Goal: Information Seeking & Learning: Understand process/instructions

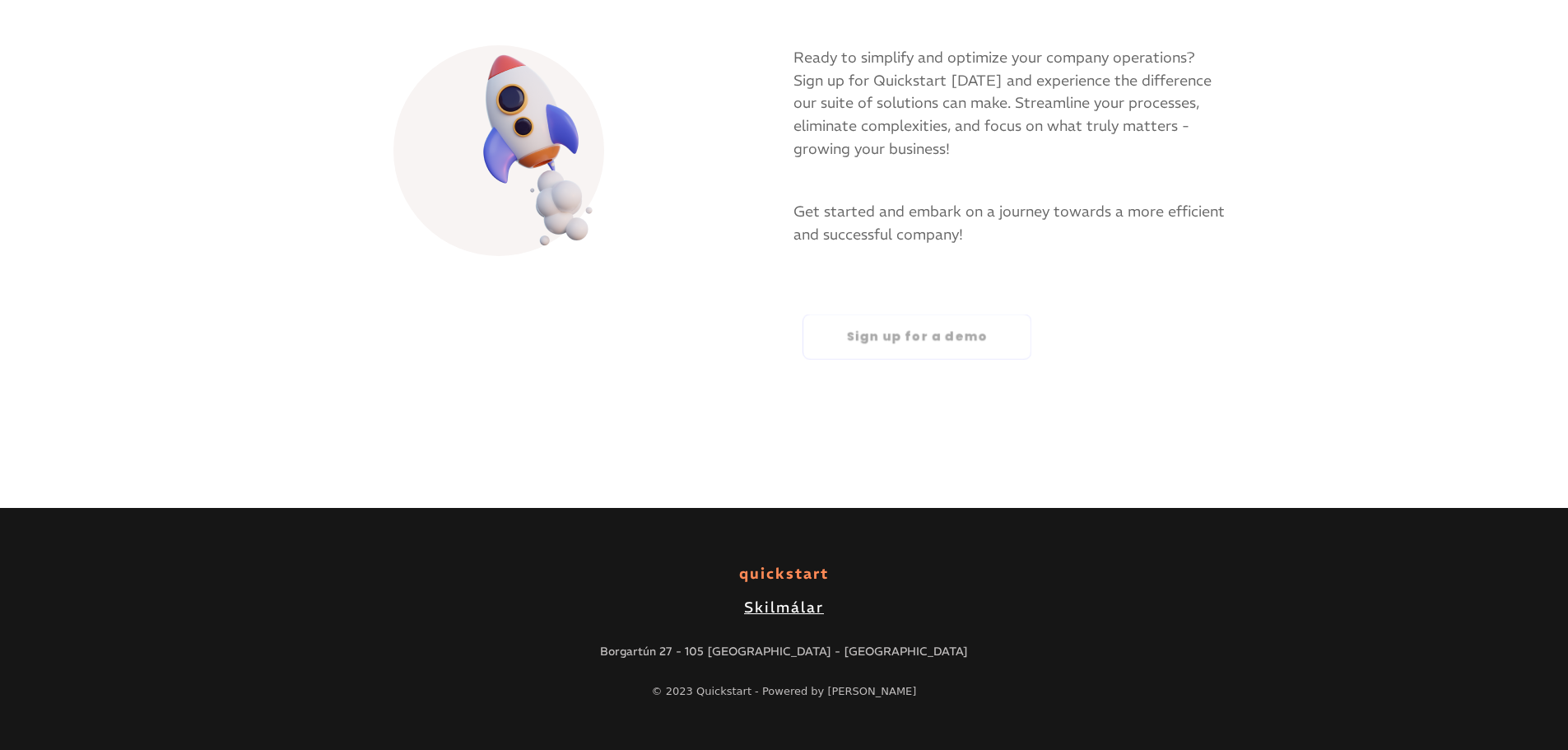
scroll to position [2322, 0]
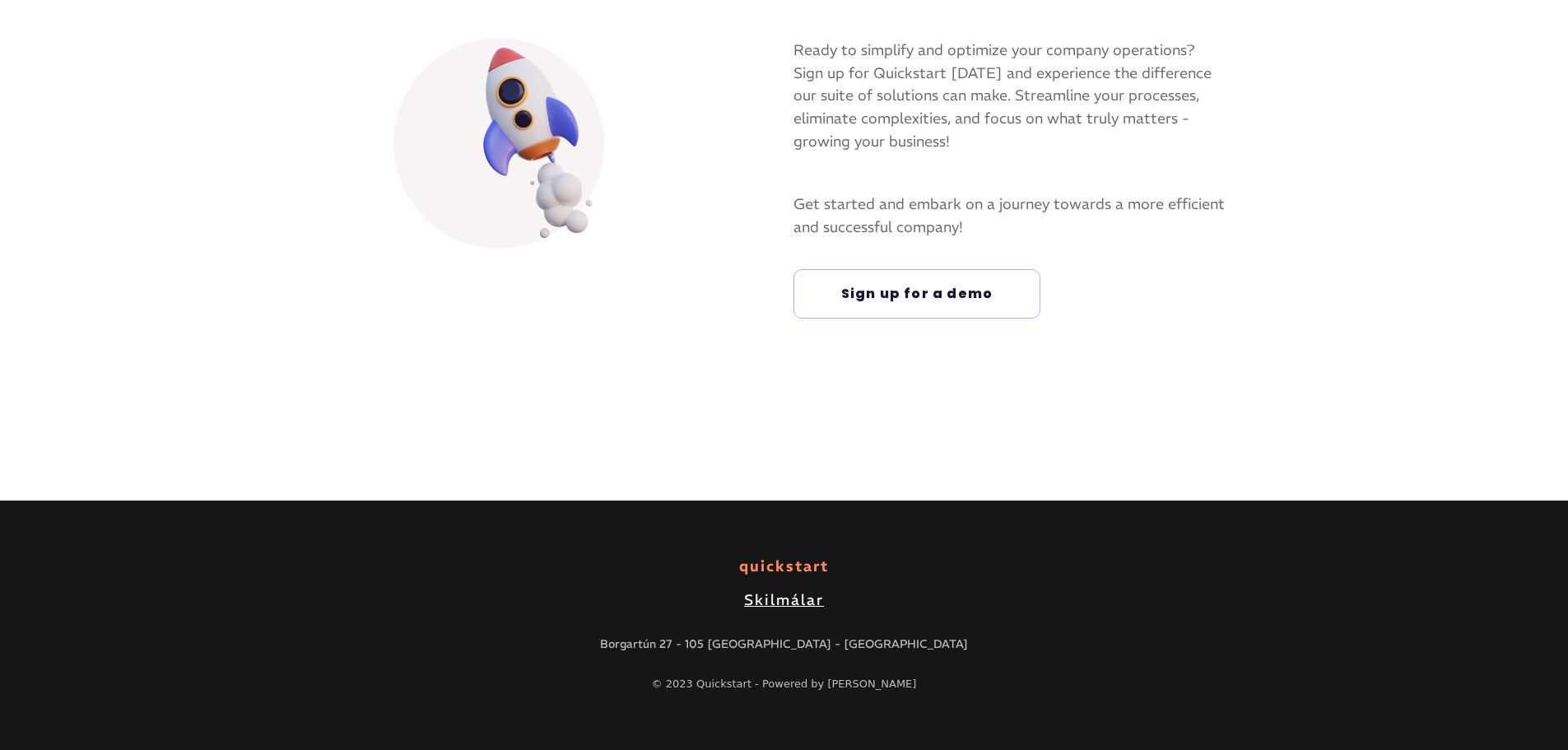
click at [803, 599] on link "Skilmálar" at bounding box center [784, 600] width 80 height 16
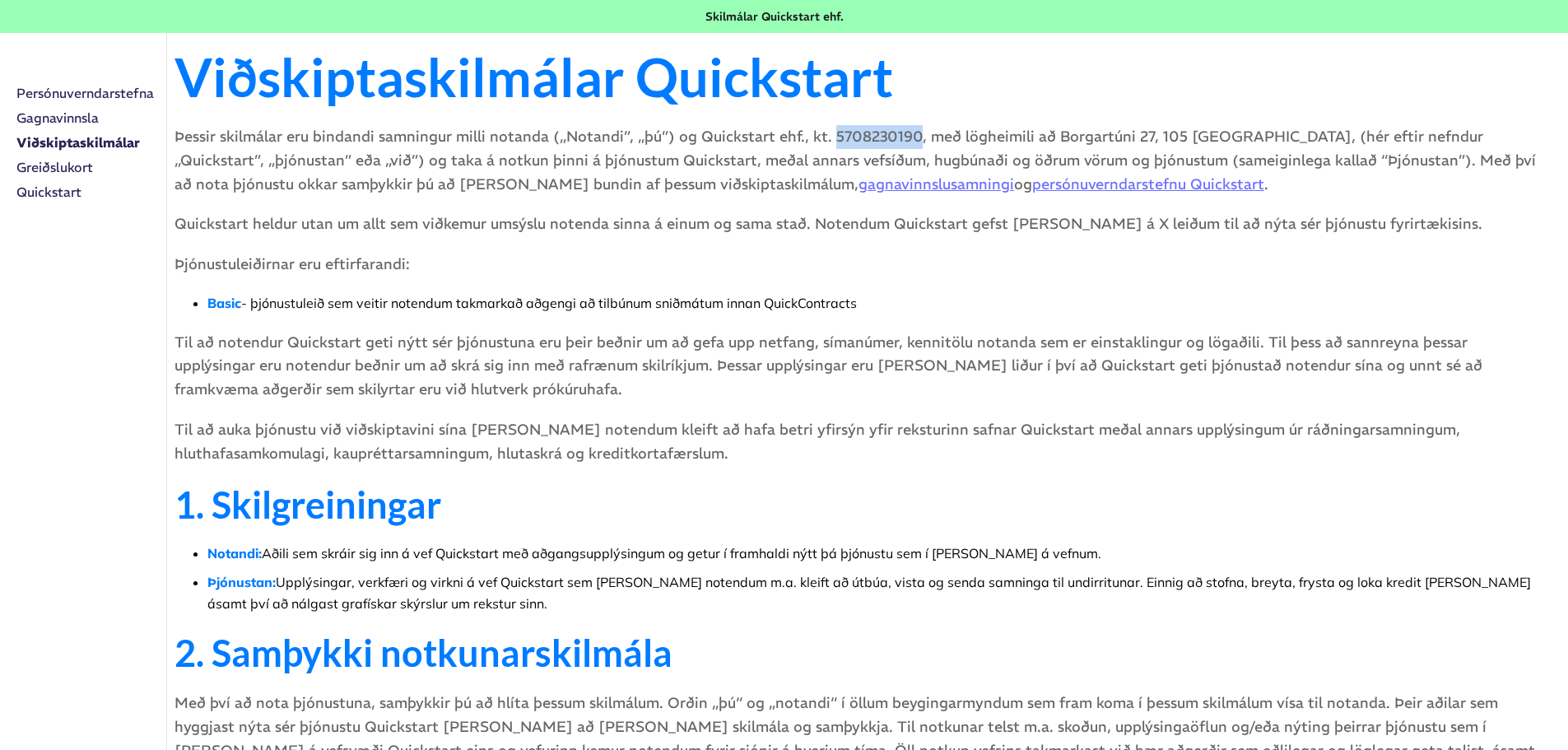
drag, startPoint x: 935, startPoint y: 133, endPoint x: 858, endPoint y: 135, distance: 77.0
click at [858, 135] on p "Þessir skilmálar eru bindandi samningur milli notanda („Notandi”, „þú”) og Quic…" at bounding box center [862, 160] width 1375 height 71
copy p "5708230190"
click at [65, 168] on link "Greiðslukort" at bounding box center [92, 167] width 150 height 25
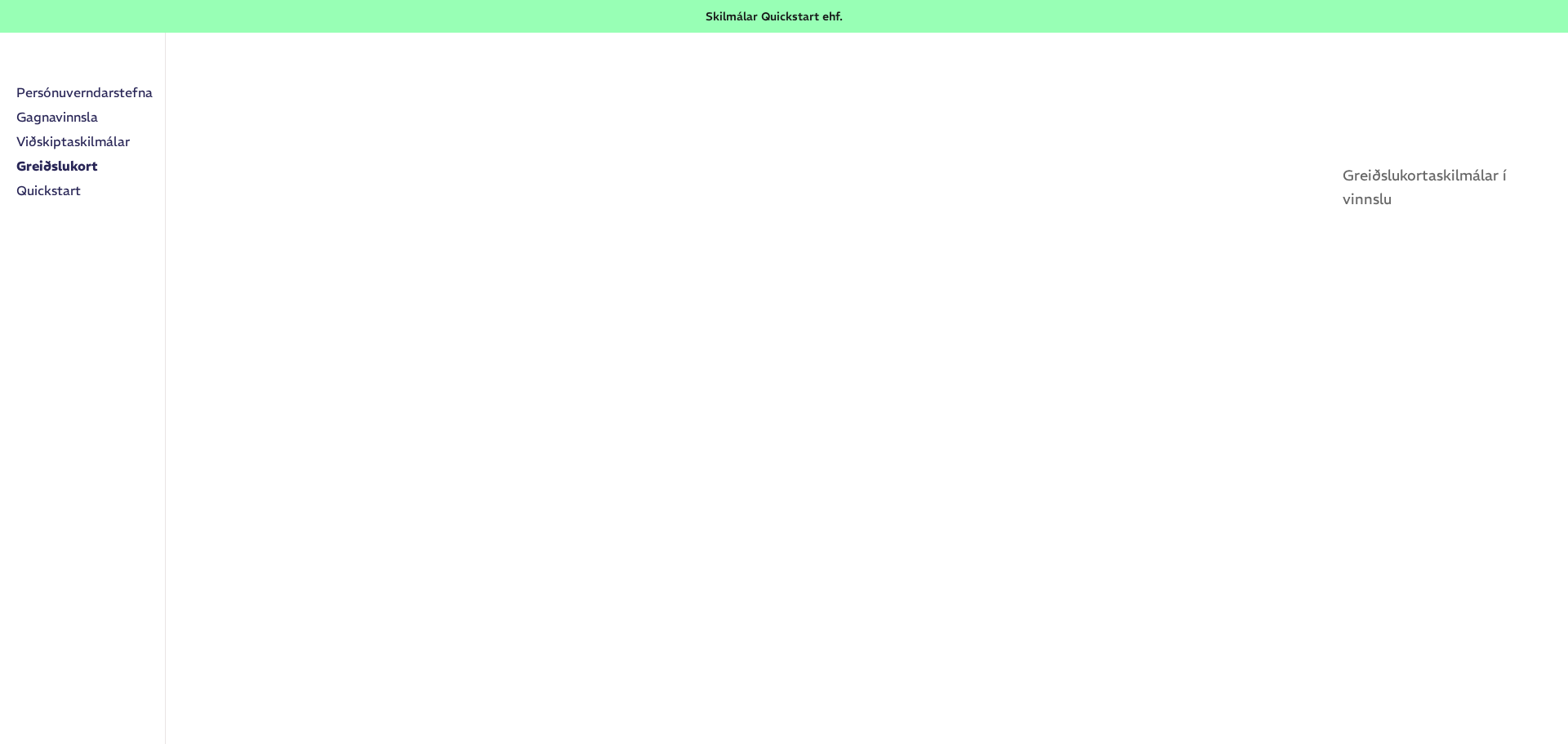
click at [761, 8] on div "Skilmálar Quickstart ehf." at bounding box center [774, 16] width 137 height 16
click at [61, 116] on link "Gagnavinnsla" at bounding box center [91, 116] width 149 height 25
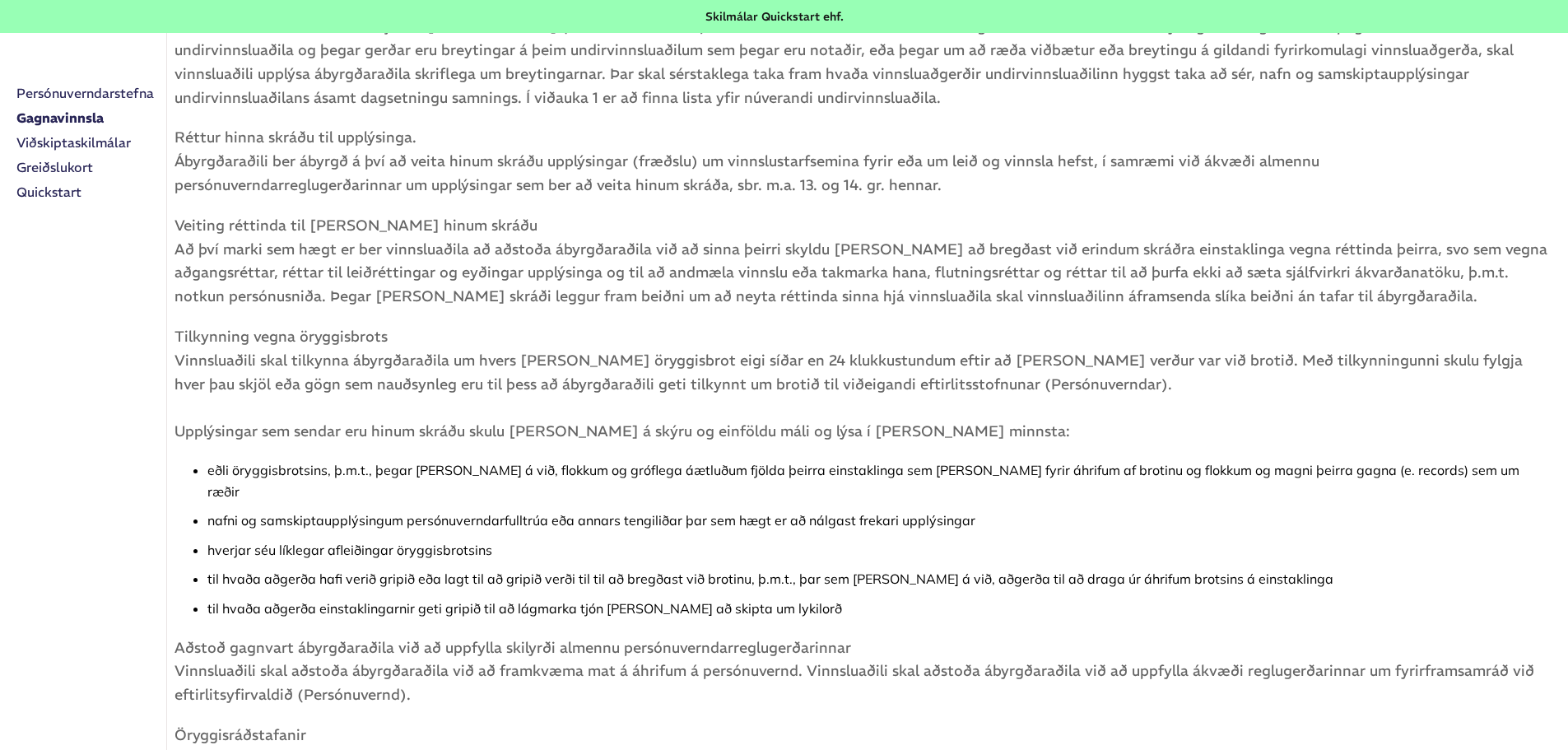
scroll to position [1009, 0]
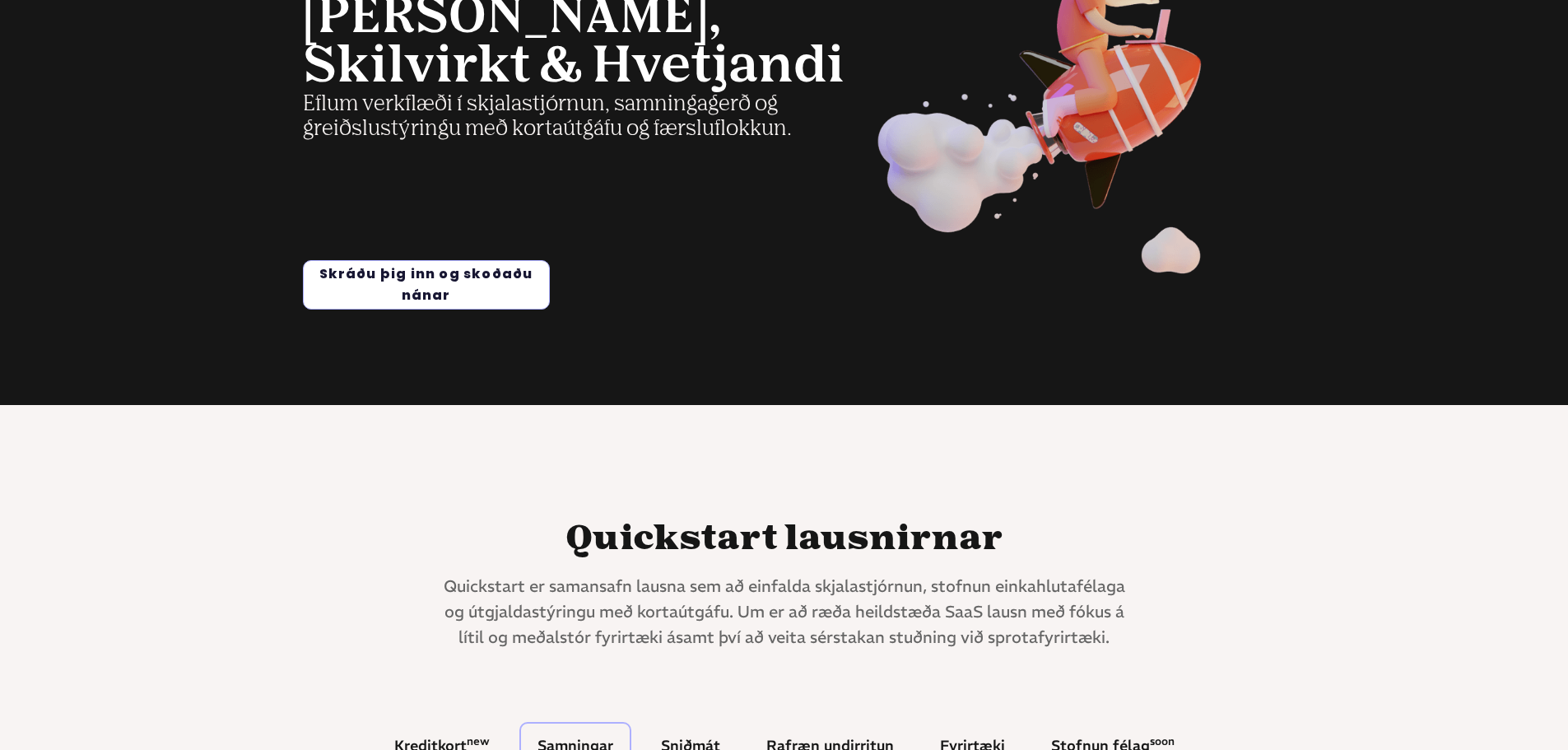
scroll to position [412, 0]
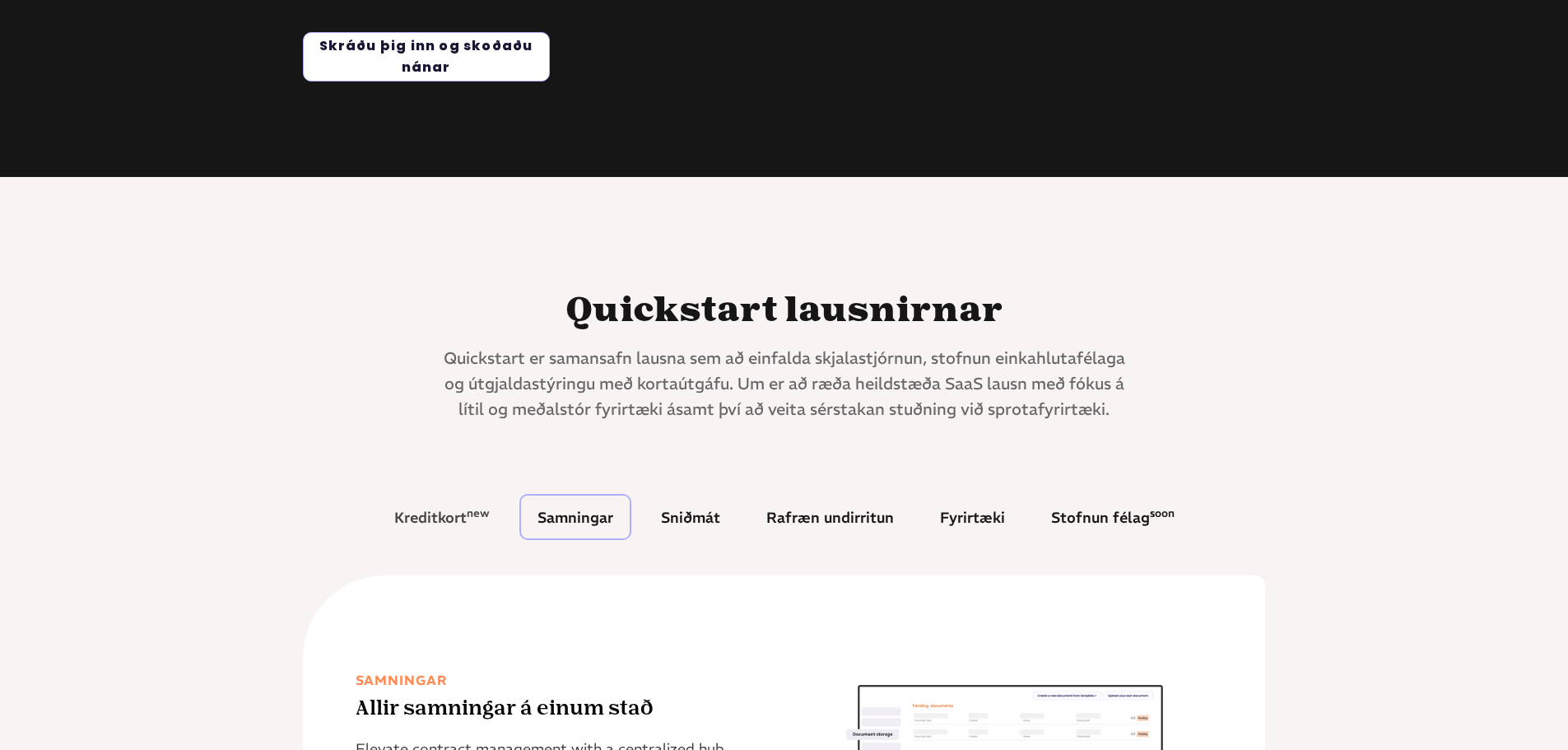
click at [438, 524] on div "Kreditkort new" at bounding box center [442, 517] width 95 height 15
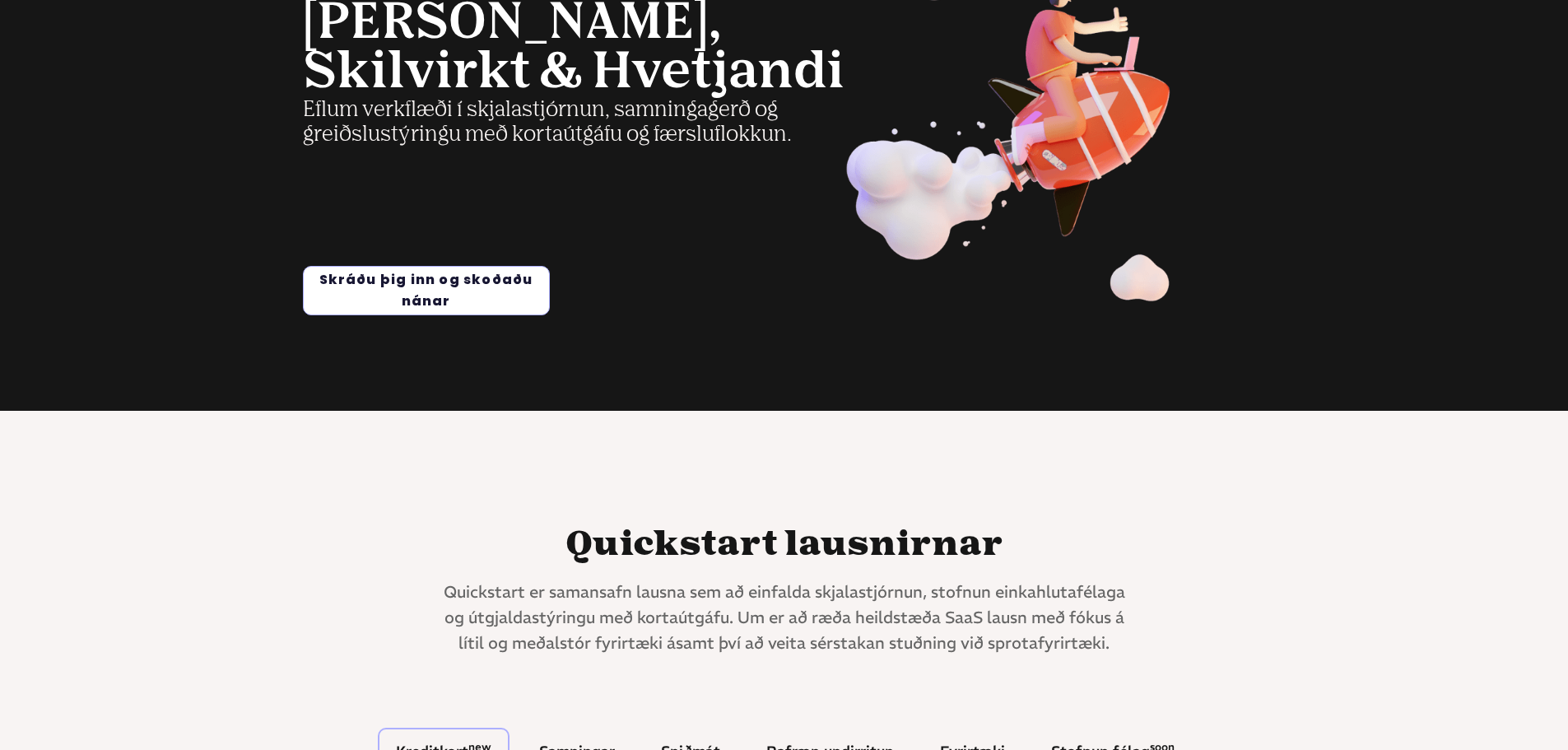
scroll to position [0, 0]
